Goal: Transaction & Acquisition: Purchase product/service

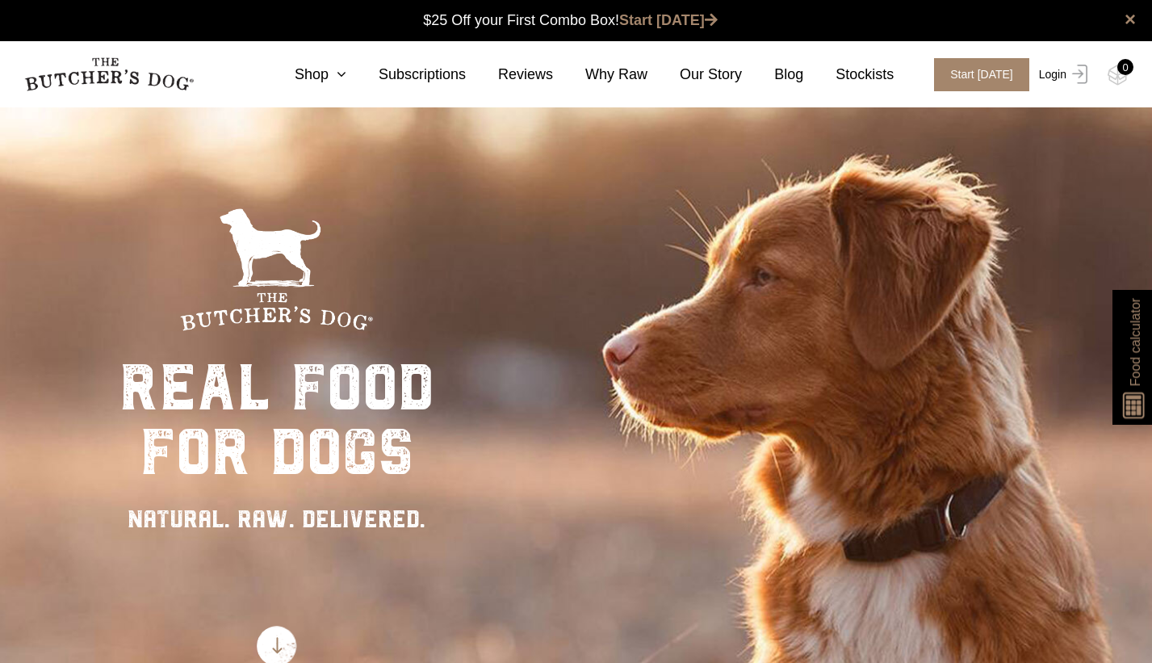
click at [1070, 80] on img at bounding box center [1076, 74] width 21 height 19
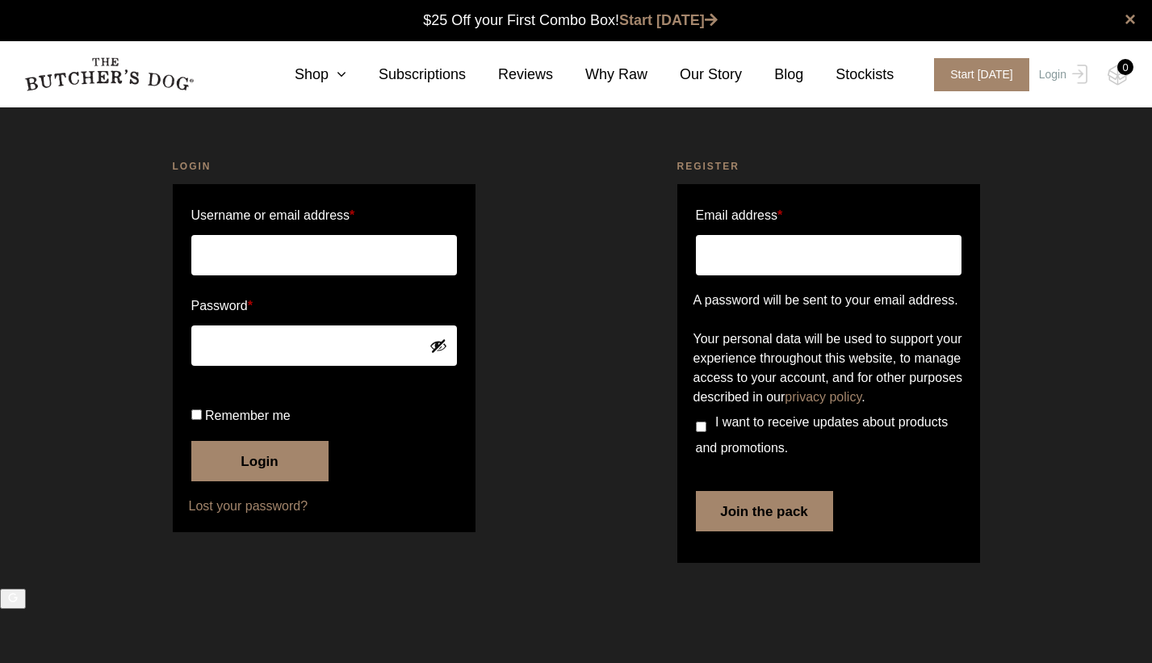
click at [328, 242] on input "Username or email address *" at bounding box center [324, 255] width 266 height 40
type input "stephaniericciuti@gmail.com"
click at [286, 422] on span "Remember me" at bounding box center [248, 415] width 86 height 14
click at [202, 420] on input "Remember me" at bounding box center [196, 414] width 10 height 10
checkbox input "true"
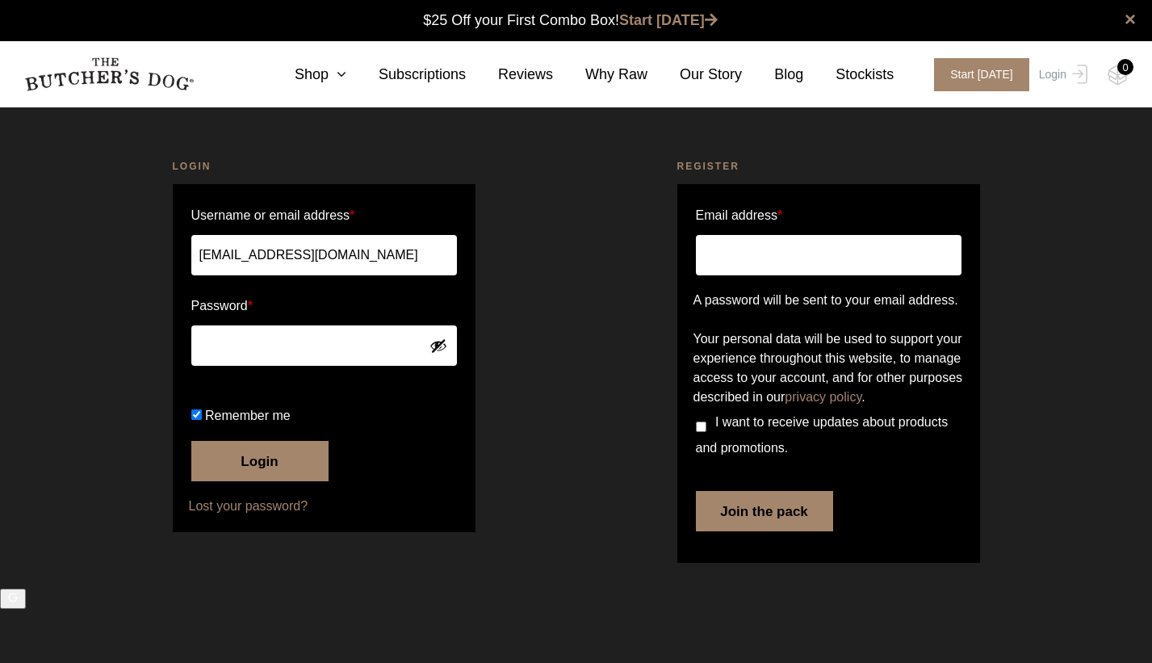
click at [286, 481] on button "Login" at bounding box center [259, 461] width 137 height 40
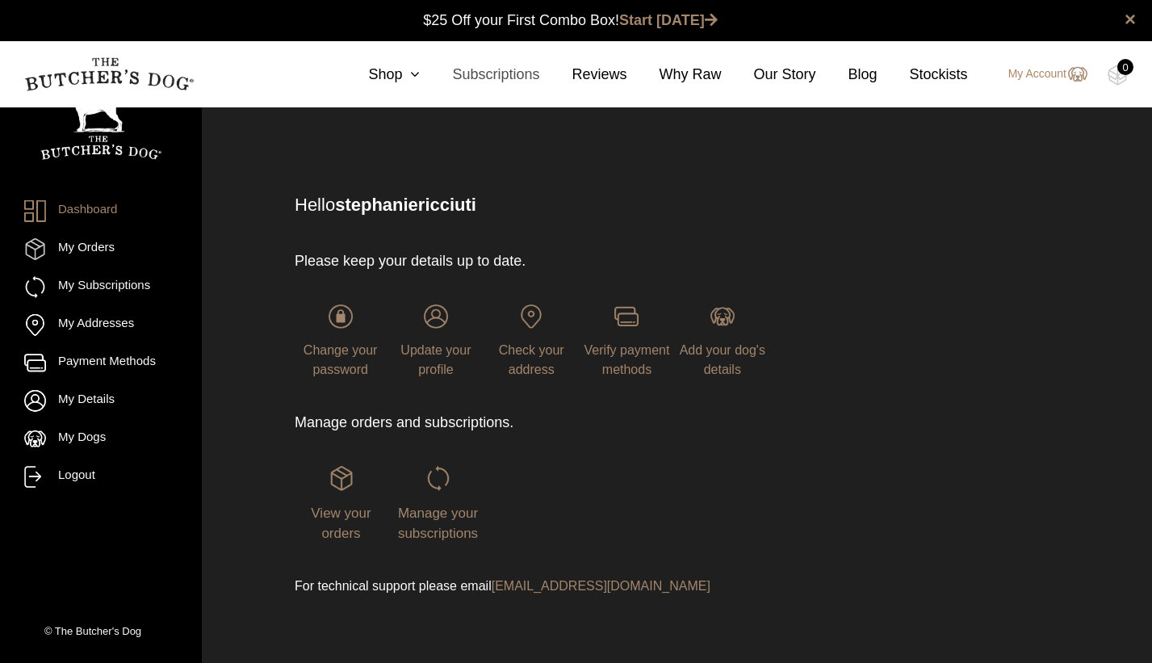
scroll to position [1, 0]
click at [402, 77] on icon at bounding box center [411, 74] width 18 height 15
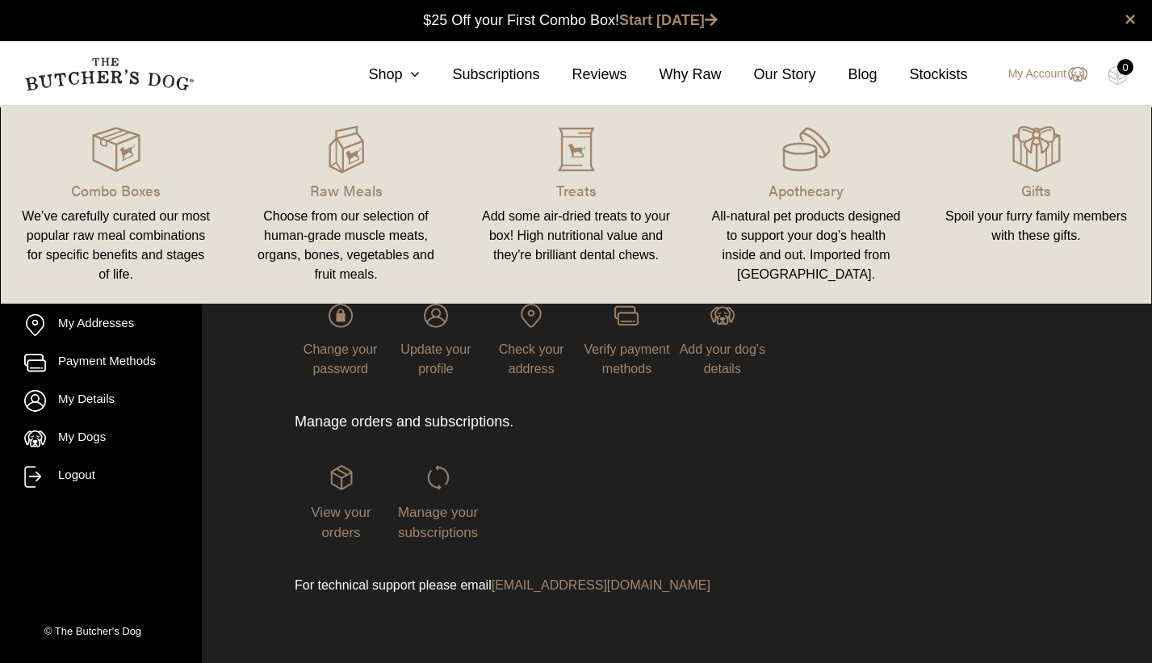
click at [117, 174] on link "Combo Boxes We’ve carefully curated our most popular raw meal combinations for …" at bounding box center [116, 204] width 230 height 165
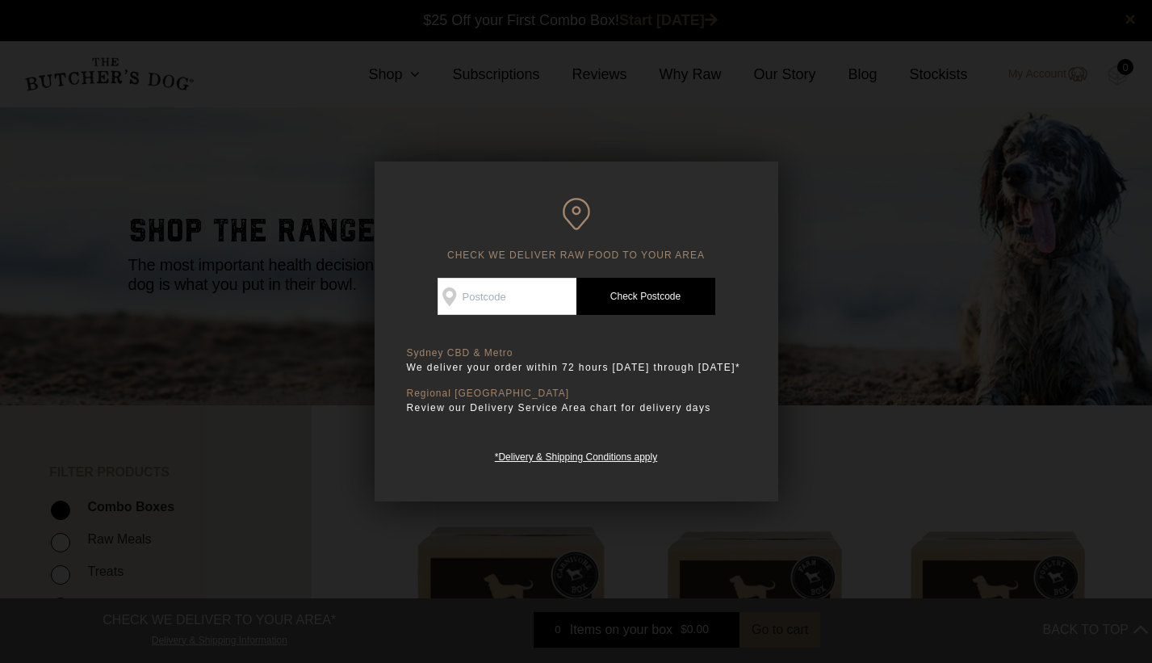
scroll to position [1, 0]
click at [531, 304] on input "Check Availability At" at bounding box center [506, 296] width 139 height 37
type input "2138"
click at [666, 301] on link "Check Postcode" at bounding box center [645, 296] width 139 height 37
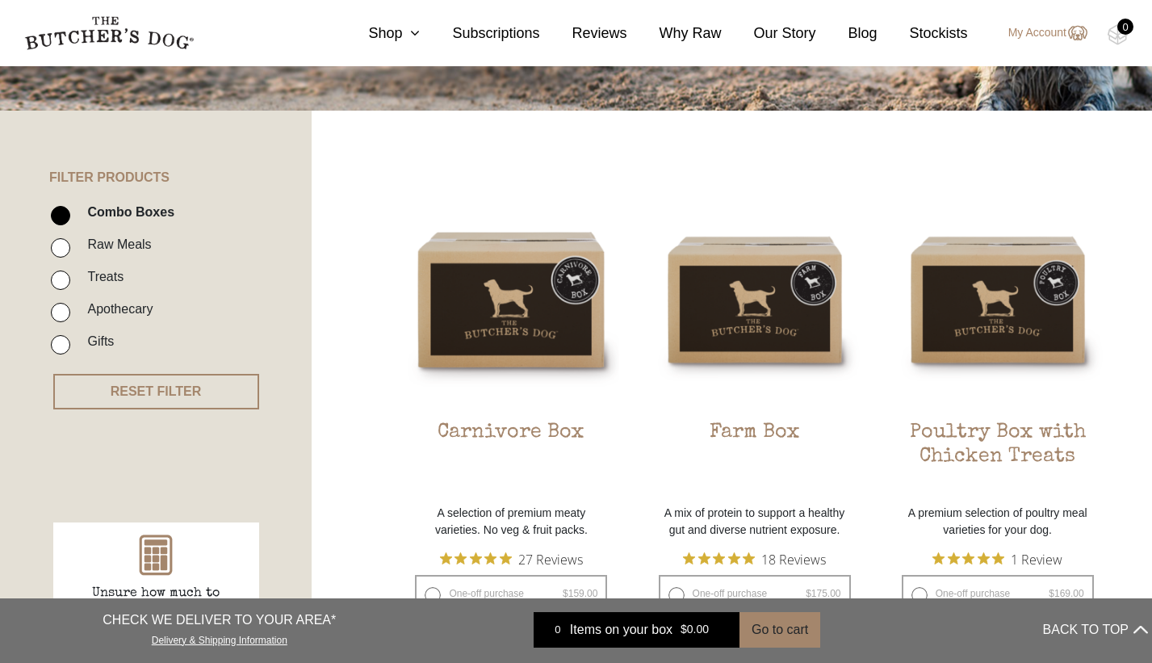
scroll to position [370, 0]
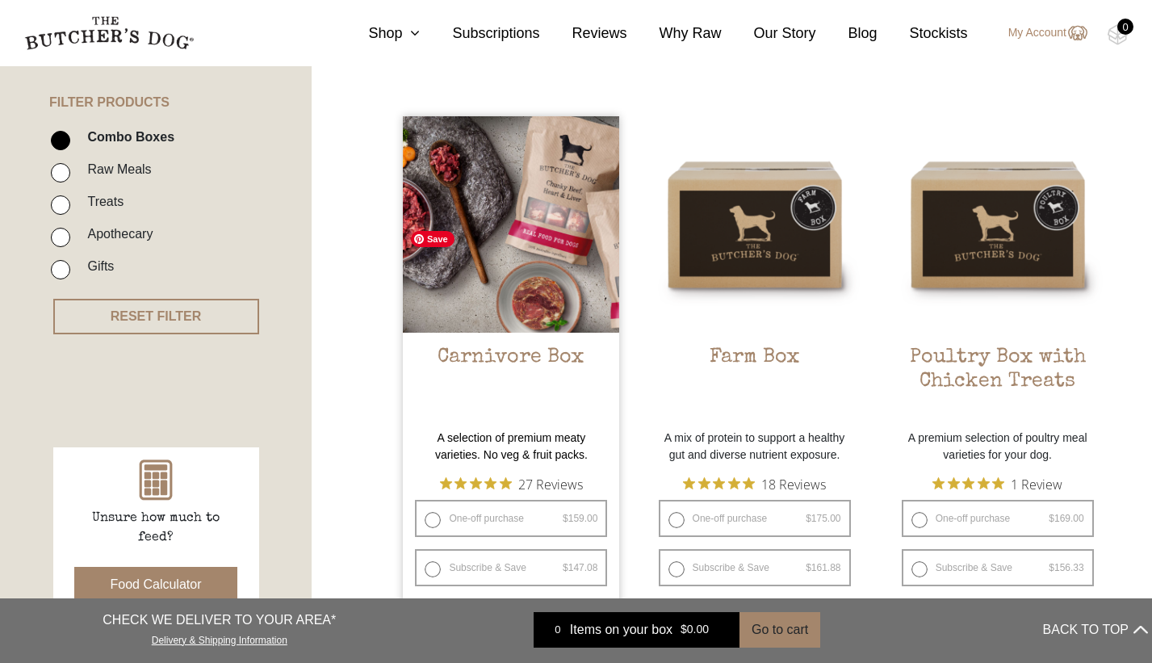
click at [514, 225] on img at bounding box center [511, 224] width 216 height 216
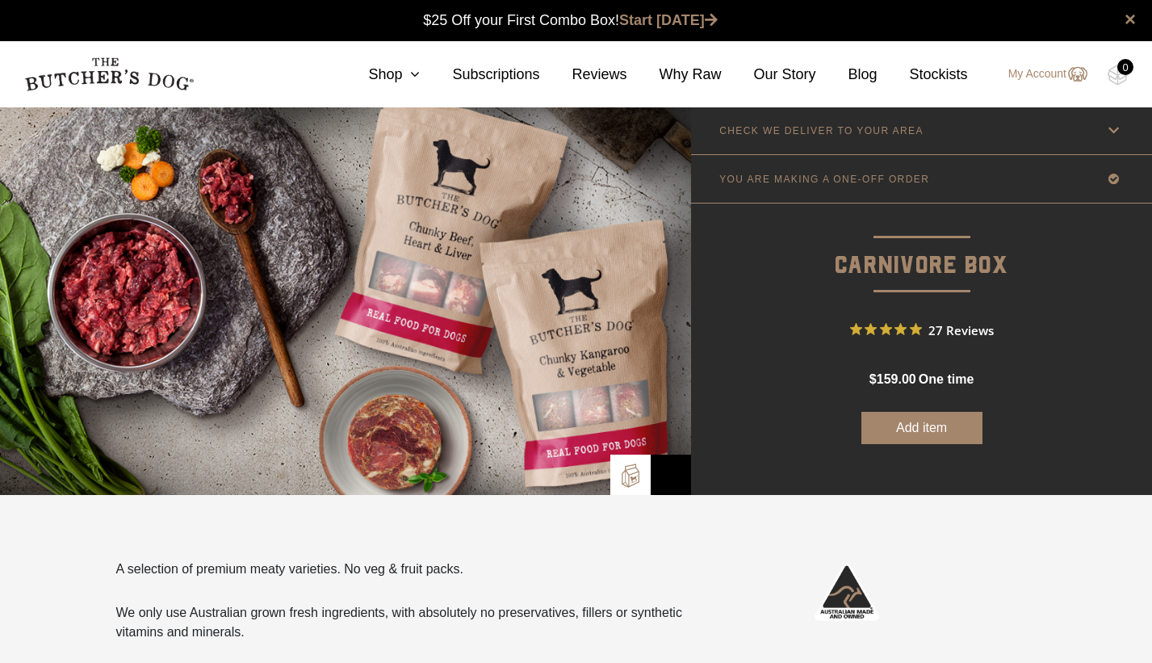
click at [874, 431] on button "Add item" at bounding box center [921, 428] width 121 height 32
click at [409, 80] on icon at bounding box center [411, 74] width 18 height 15
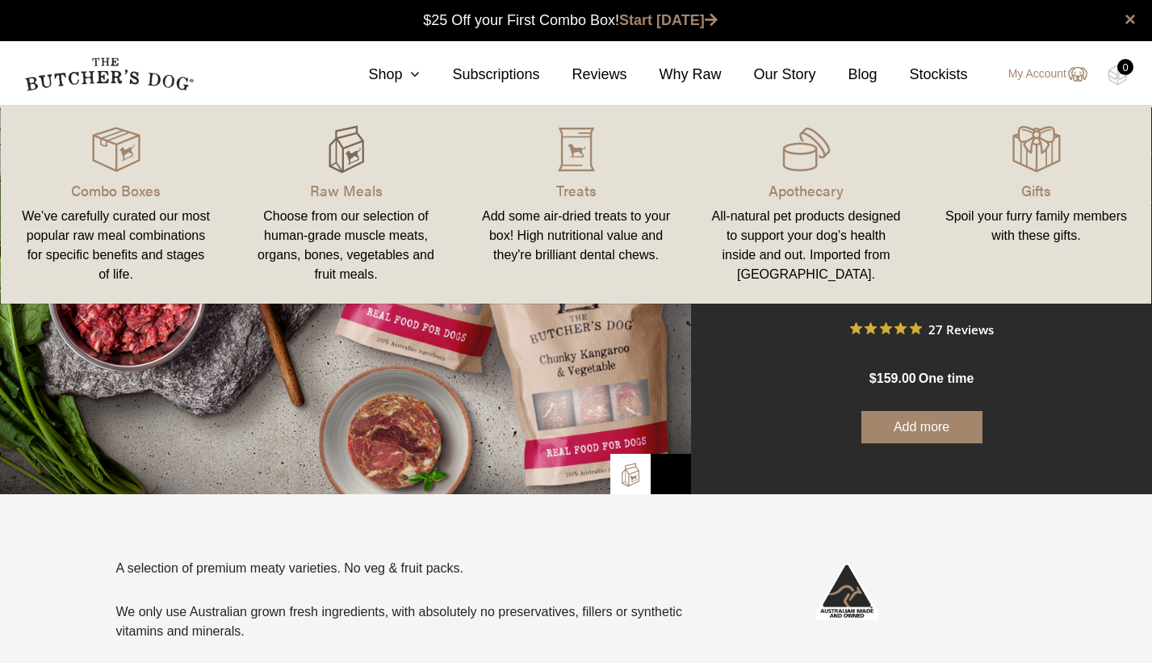
click at [354, 151] on img at bounding box center [346, 149] width 48 height 48
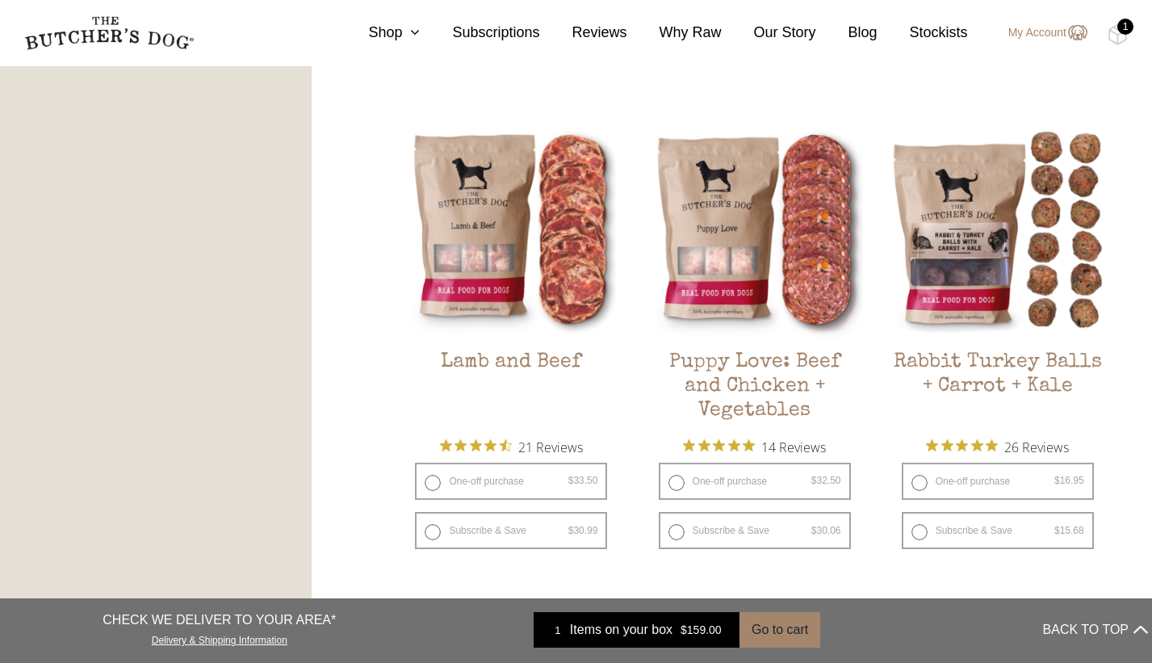
scroll to position [1391, 0]
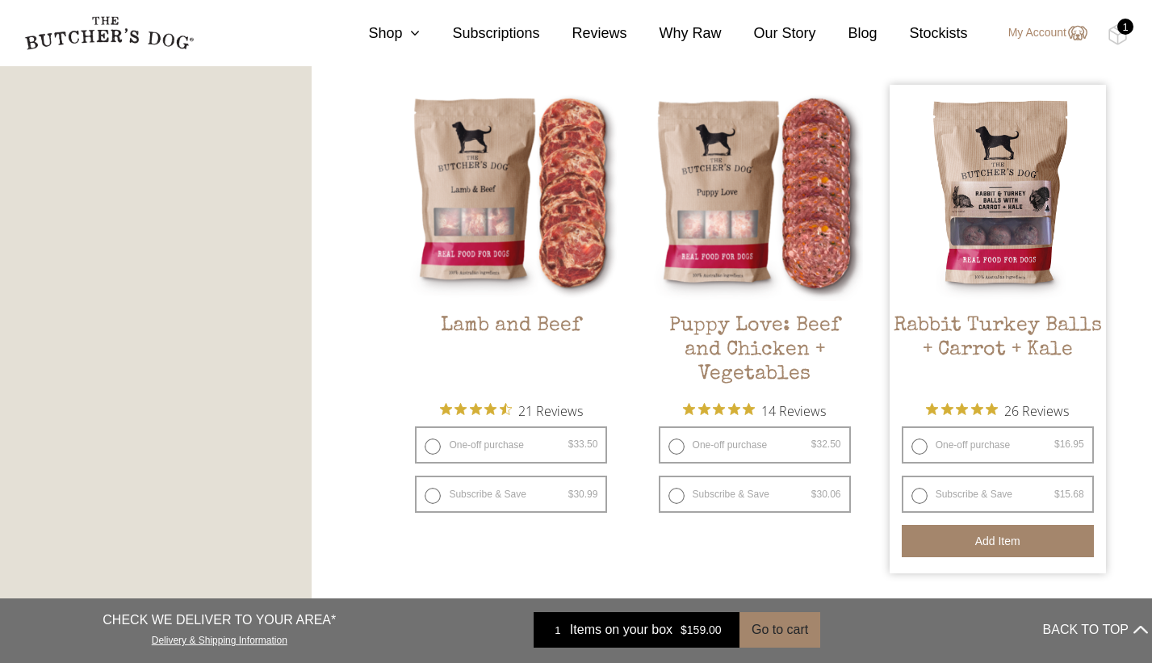
click at [976, 545] on button "Add item" at bounding box center [998, 541] width 192 height 32
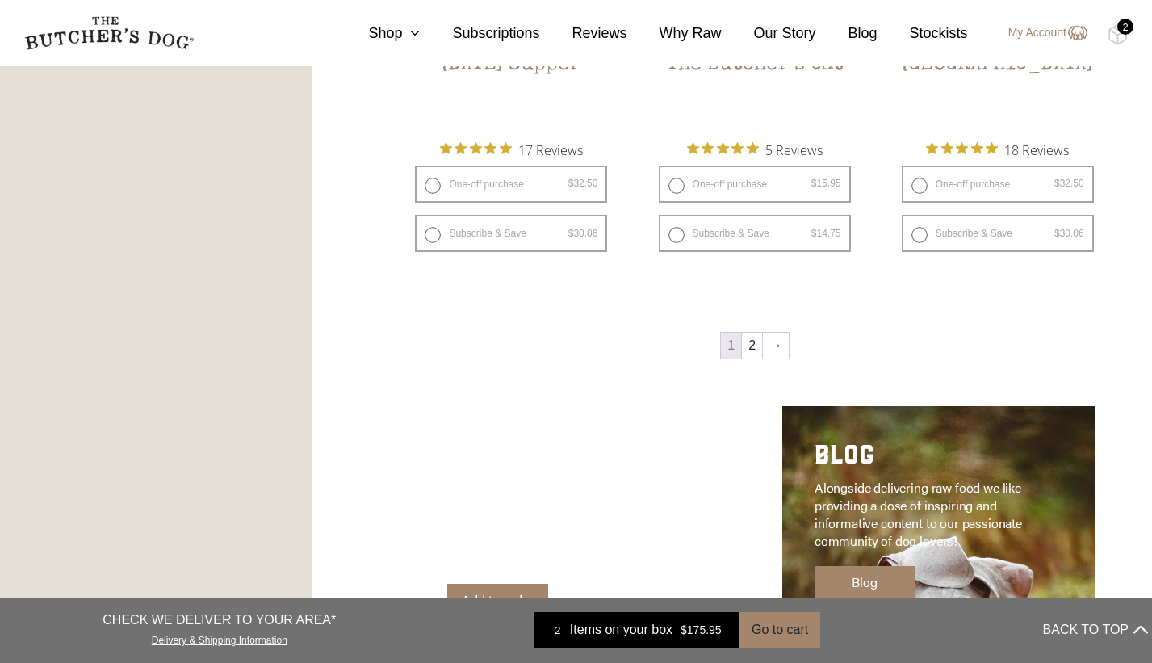
scroll to position [2018, 0]
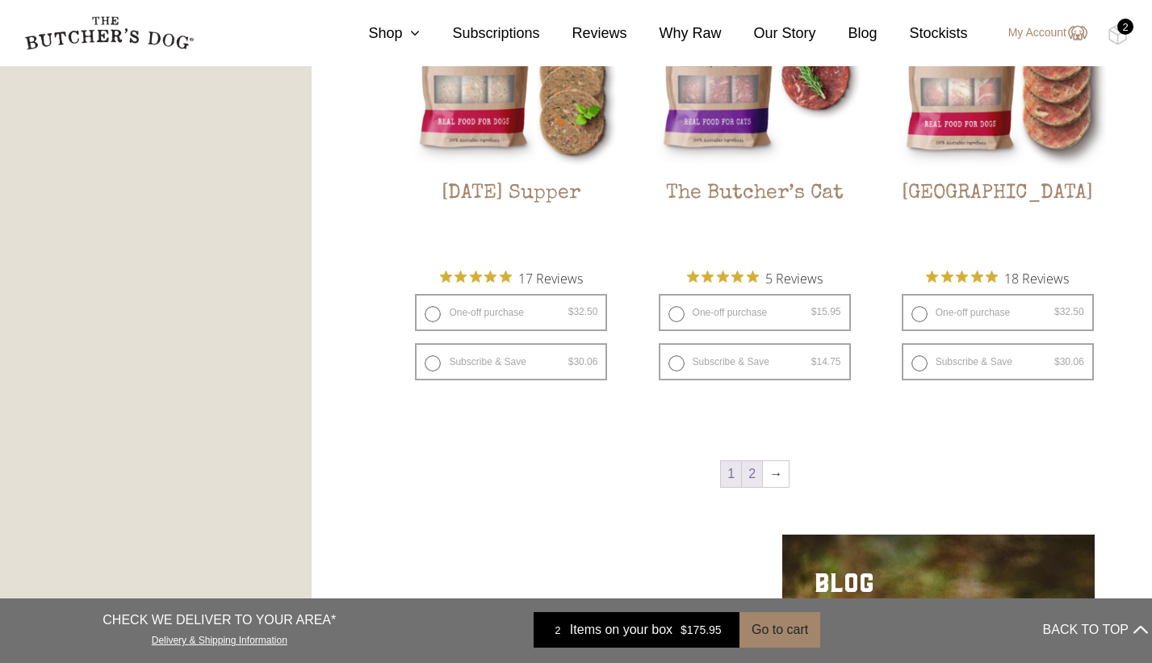
click at [752, 474] on link "2" at bounding box center [752, 474] width 20 height 26
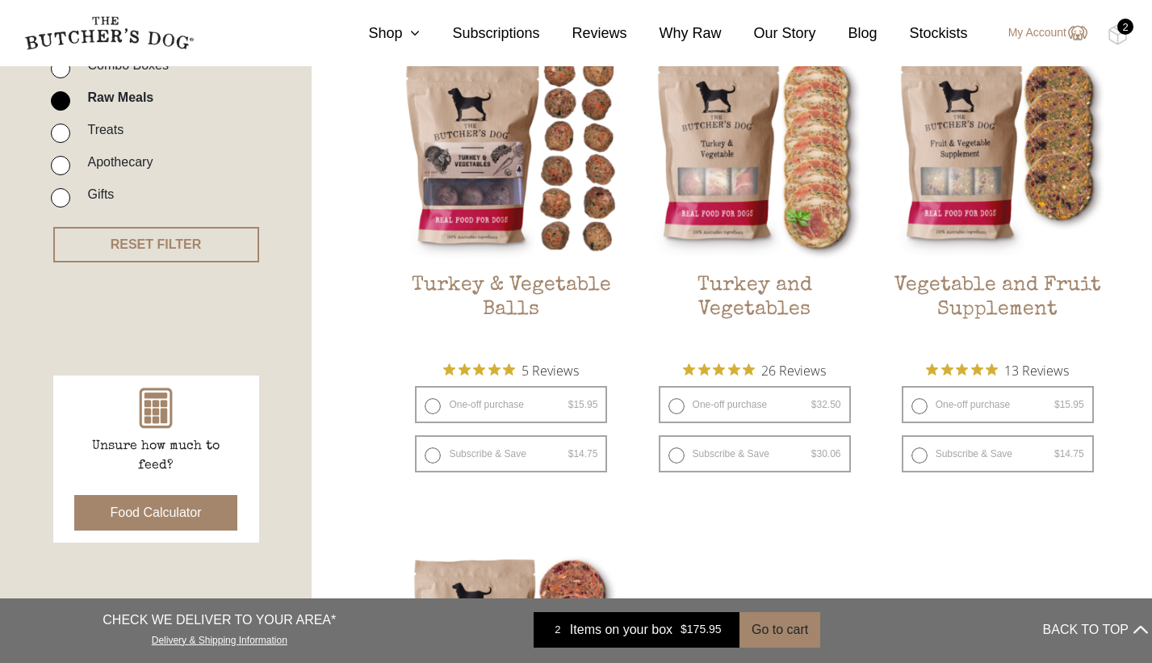
scroll to position [465, 0]
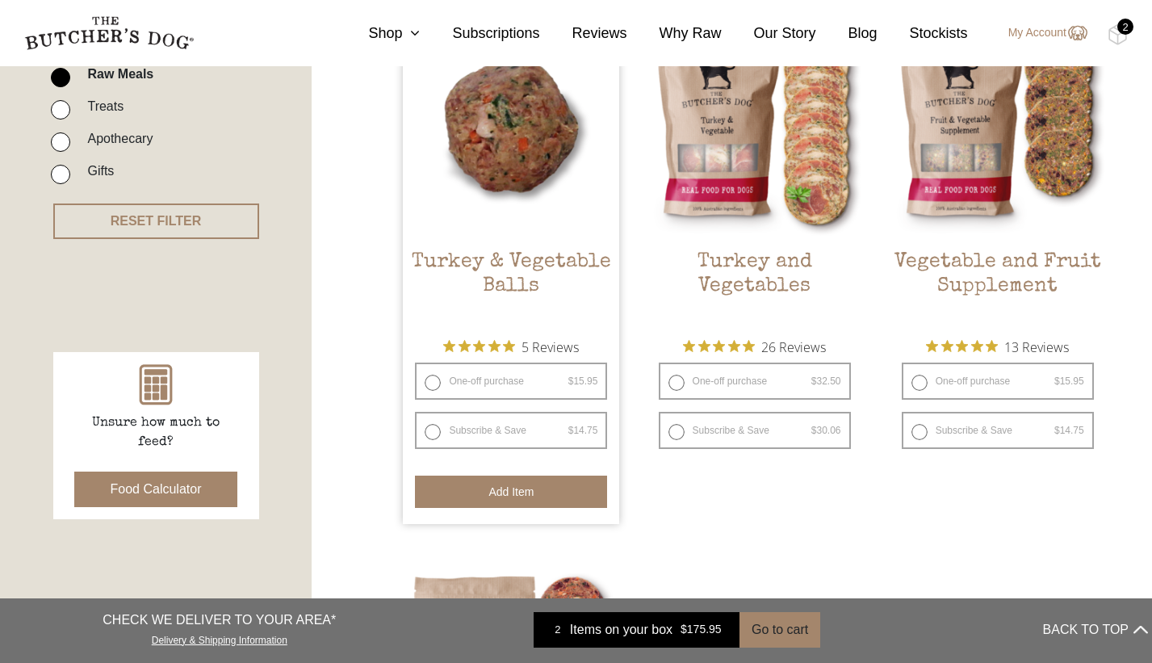
click at [545, 494] on button "Add item" at bounding box center [511, 491] width 192 height 32
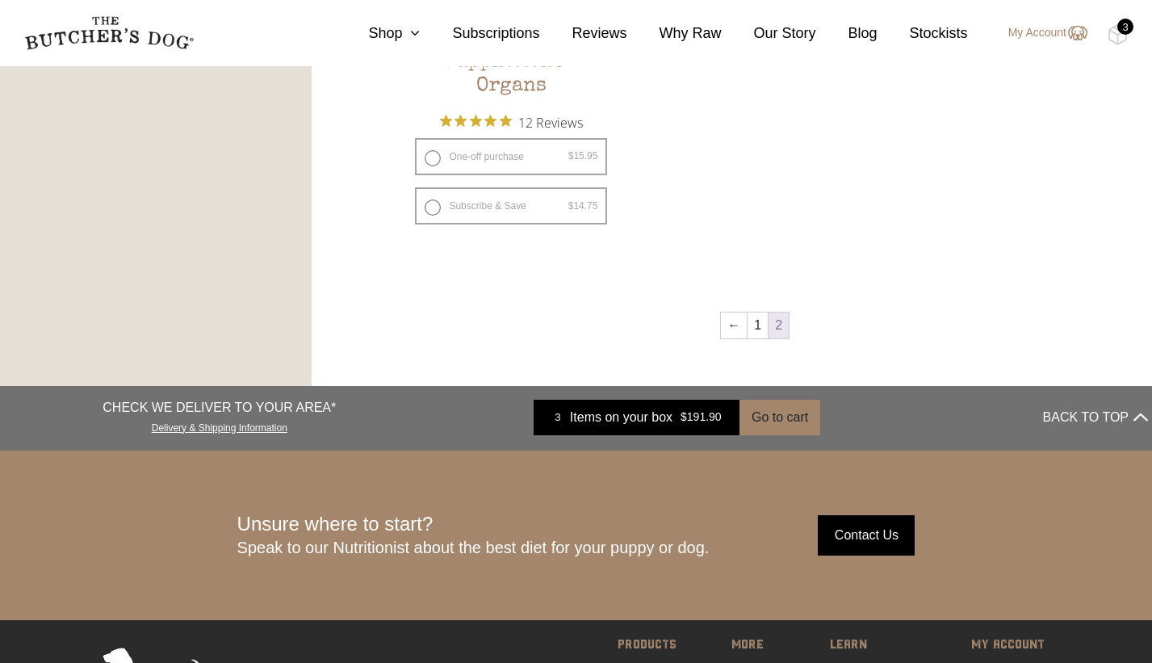
scroll to position [1092, 0]
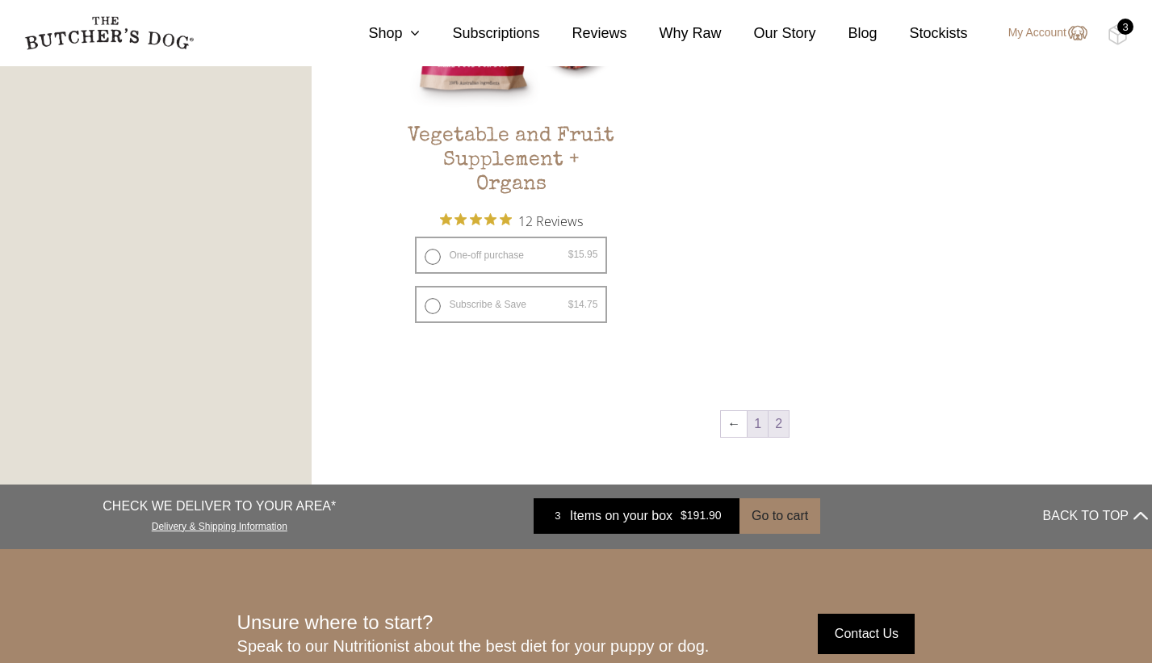
click at [757, 428] on link "1" at bounding box center [757, 424] width 20 height 26
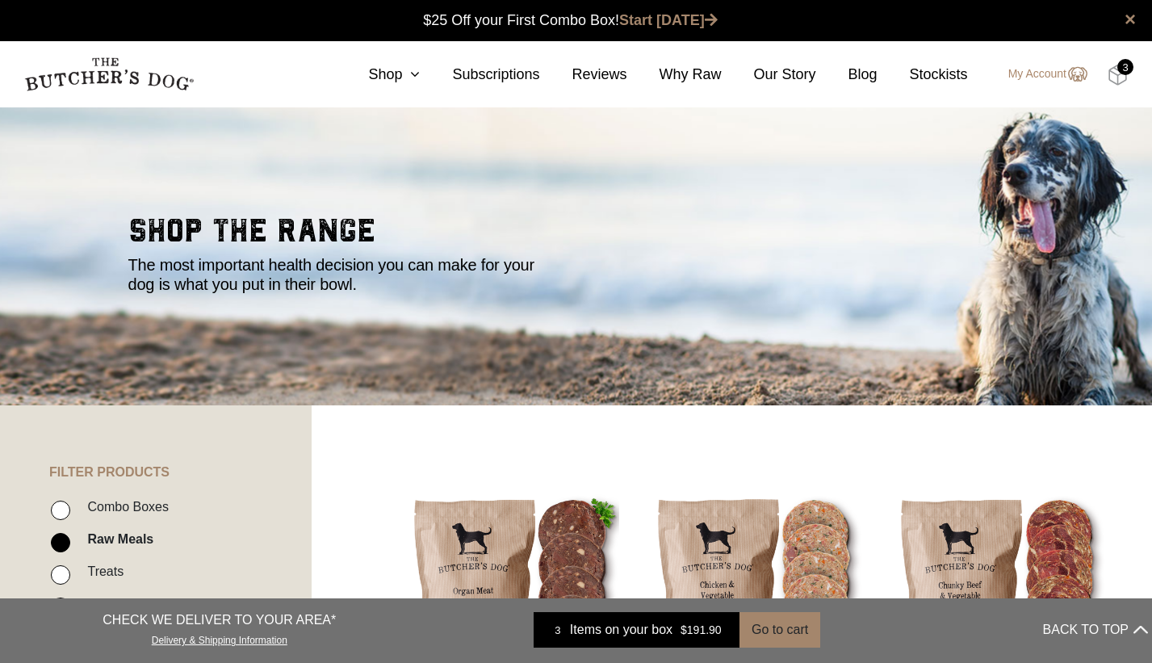
click at [1116, 71] on img at bounding box center [1117, 75] width 20 height 21
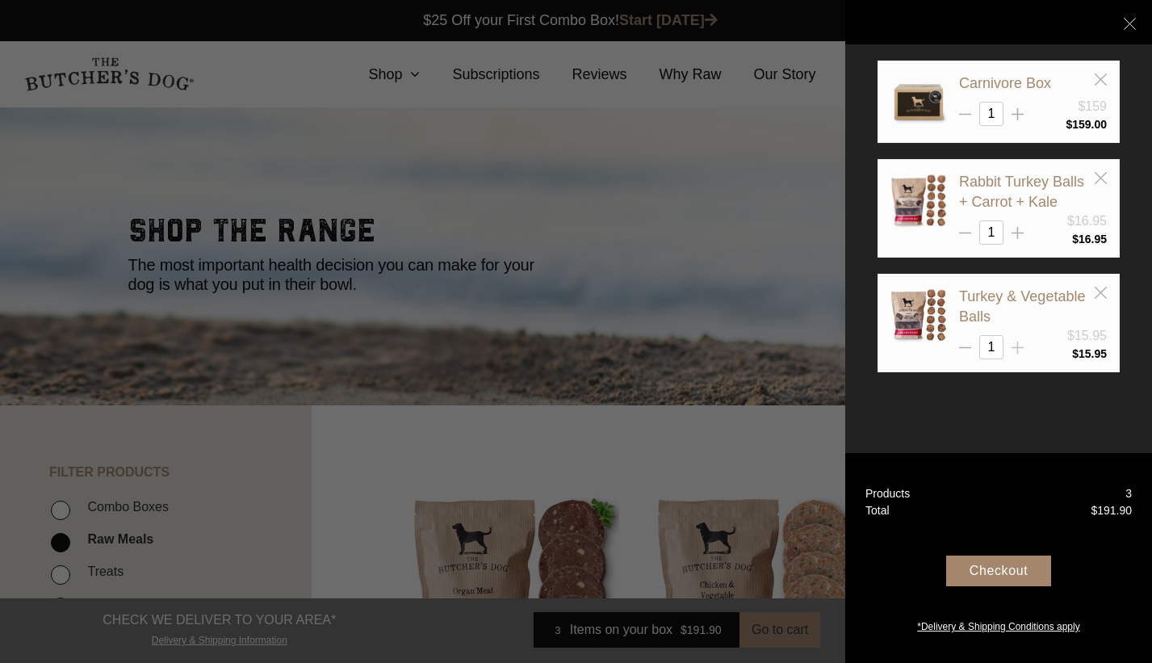
click at [1015, 341] on icon at bounding box center [1017, 347] width 12 height 12
type input "2"
click at [1018, 233] on line at bounding box center [1017, 233] width 12 height 0
type input "2"
click at [1029, 574] on div "Checkout" at bounding box center [998, 570] width 105 height 31
